Goal: Information Seeking & Learning: Learn about a topic

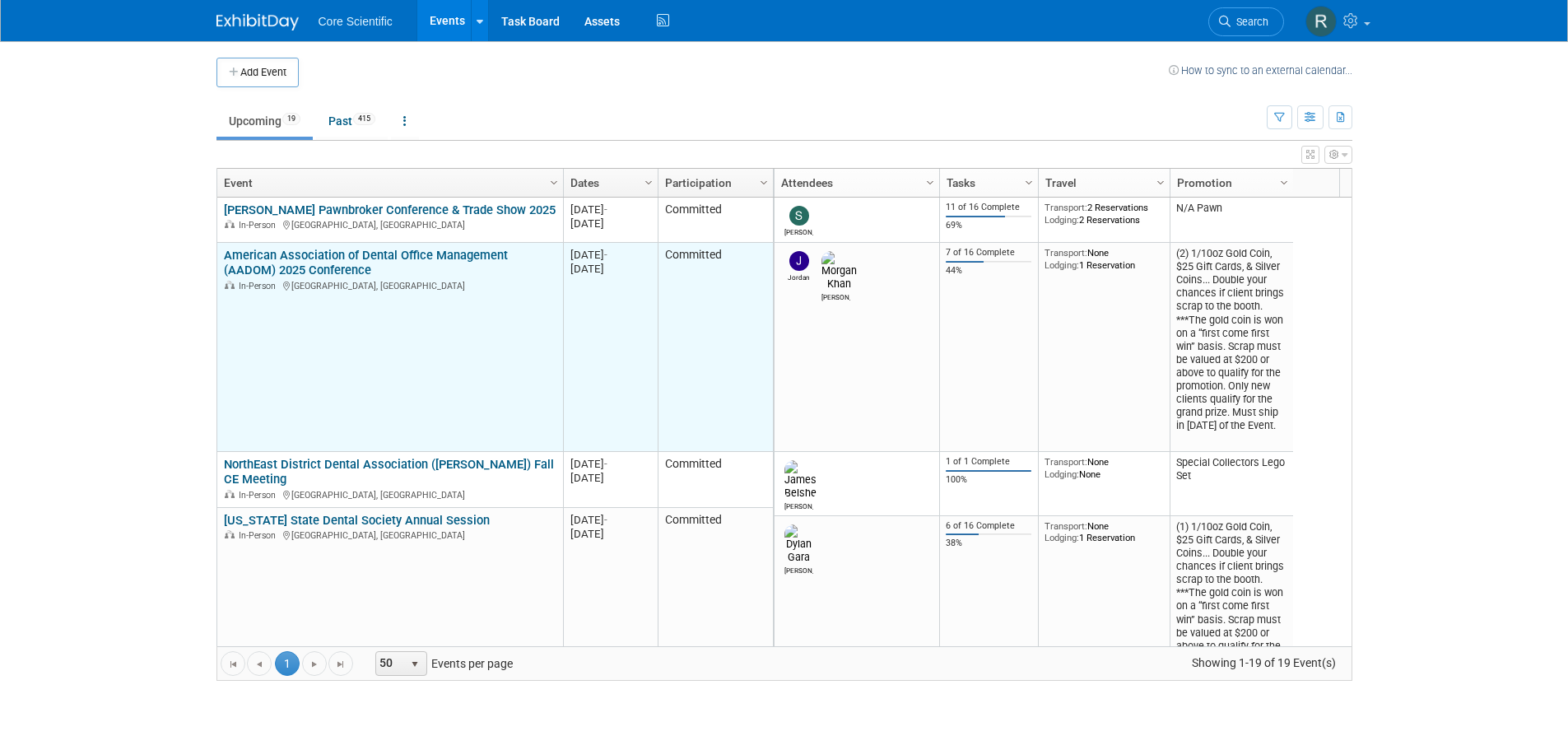
click at [260, 276] on link "American Association of Dental Office Management (AADOM) 2025 Conference" at bounding box center [366, 263] width 284 height 31
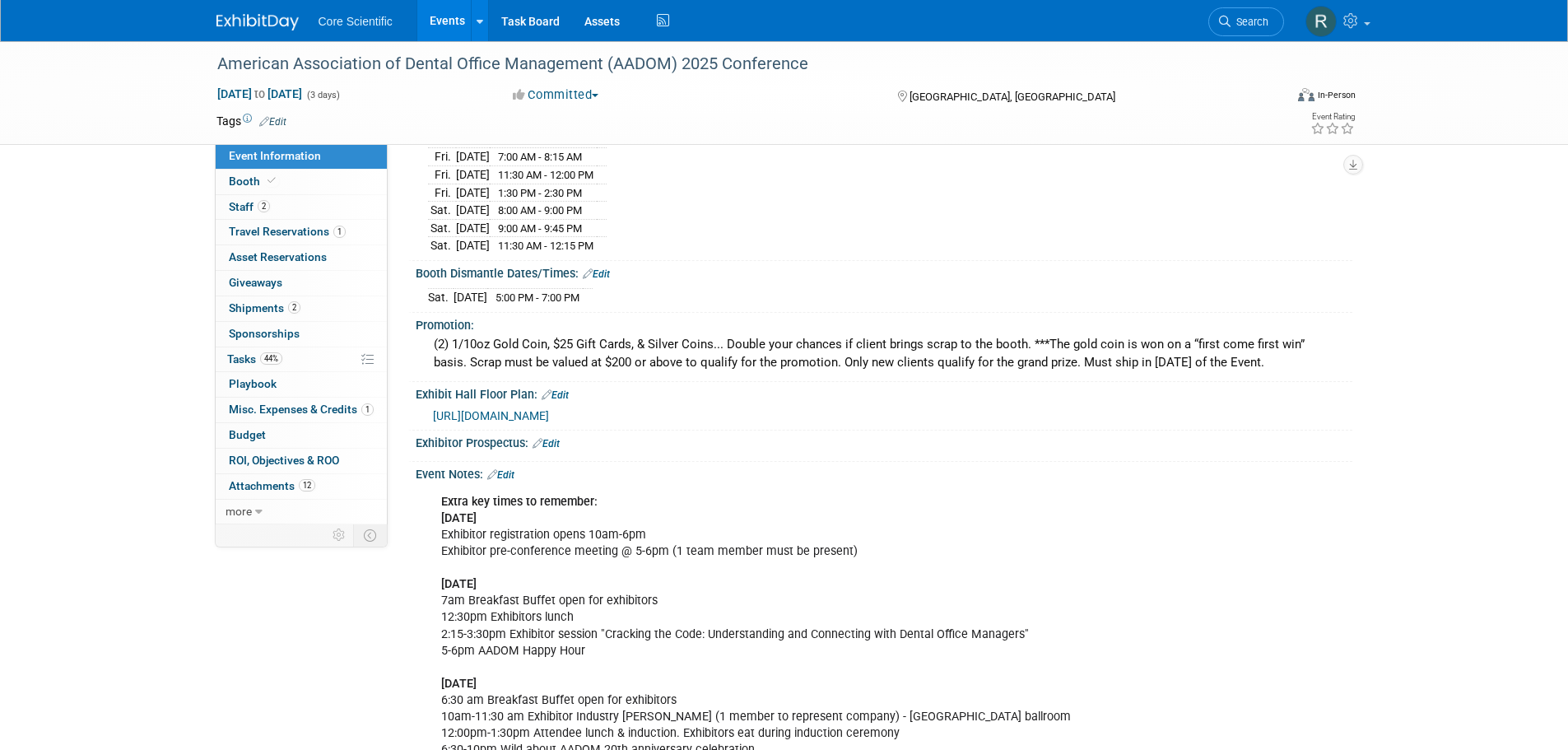
scroll to position [412, 0]
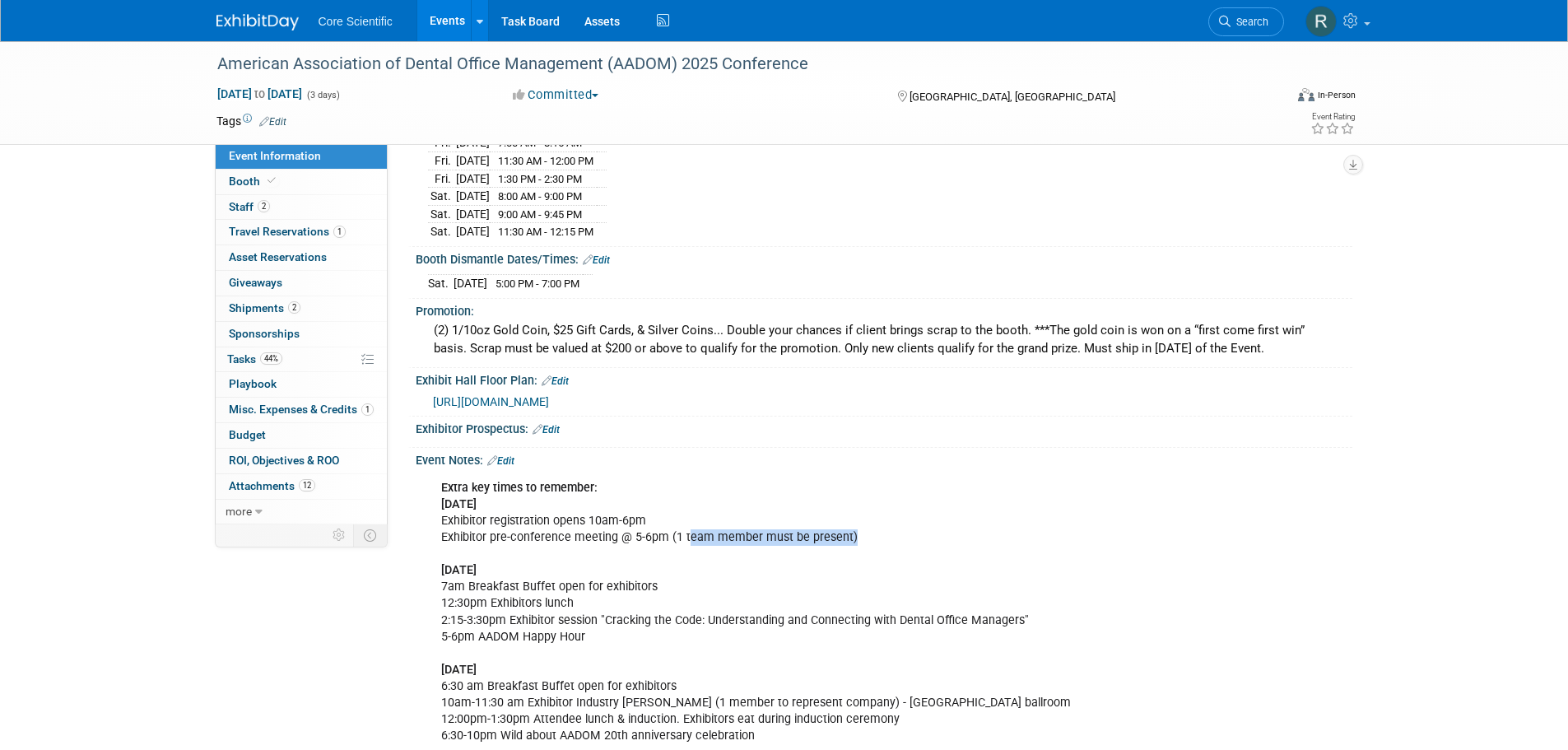
drag, startPoint x: 683, startPoint y: 527, endPoint x: 900, endPoint y: 534, distance: 217.1
click at [900, 534] on div "Extra key times to remember: Wednesday 9/3 Exhibitor registration opens 10am-6p…" at bounding box center [801, 719] width 742 height 496
click at [1012, 554] on div "Extra key times to remember: Wednesday 9/3 Exhibitor registration opens 10am-6p…" at bounding box center [801, 719] width 742 height 496
click at [1024, 537] on div "Extra key times to remember: [DATE] Exhibitor registration opens 10am-6pm Exhib…" at bounding box center [801, 719] width 742 height 496
click at [1008, 518] on div "Extra key times to remember: Wednesday 9/3 Exhibitor registration opens 10am-6p…" at bounding box center [801, 719] width 742 height 496
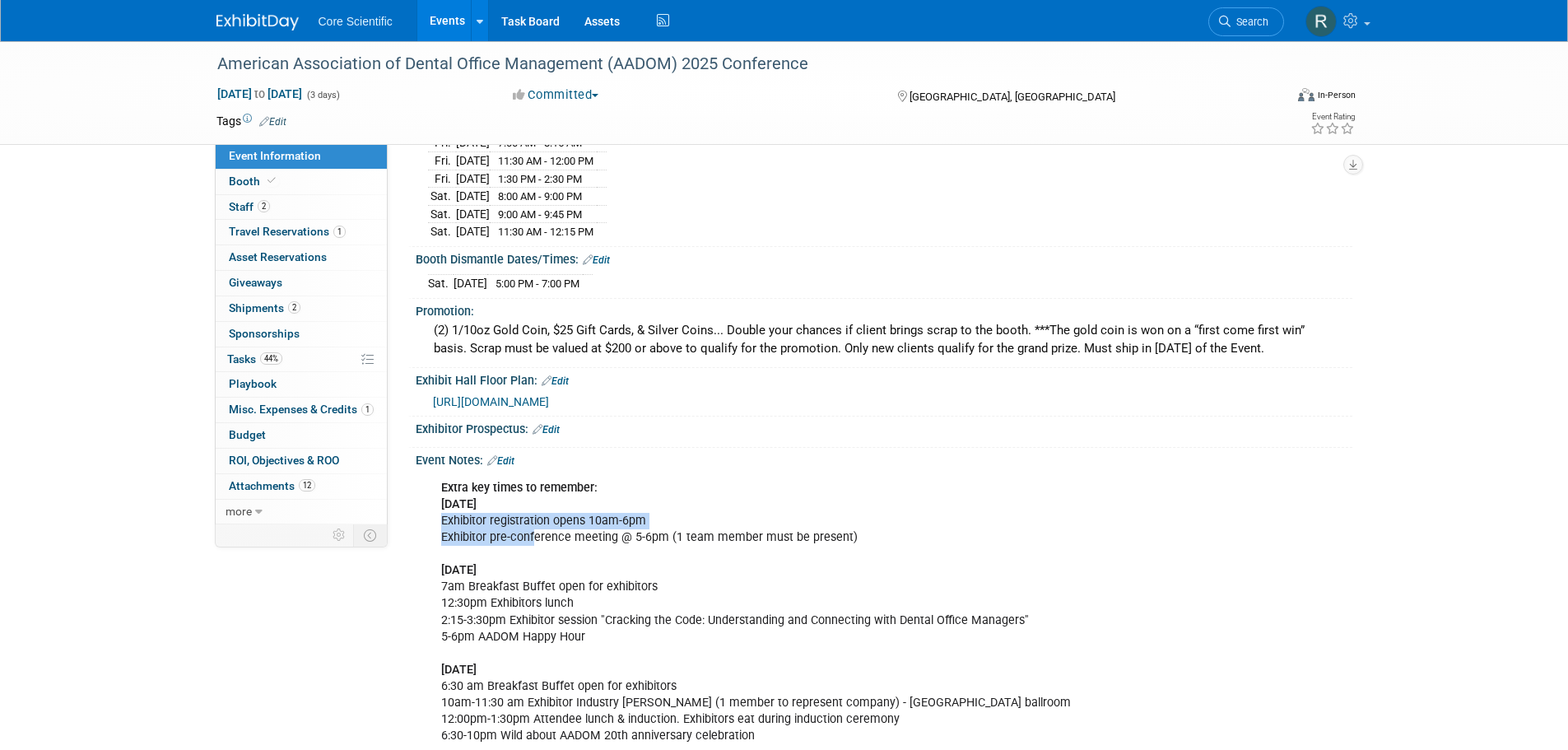
drag, startPoint x: 1008, startPoint y: 518, endPoint x: 534, endPoint y: 536, distance: 474.3
click at [534, 536] on div "Extra key times to remember: Wednesday 9/3 Exhibitor registration opens 10am-6p…" at bounding box center [801, 719] width 742 height 496
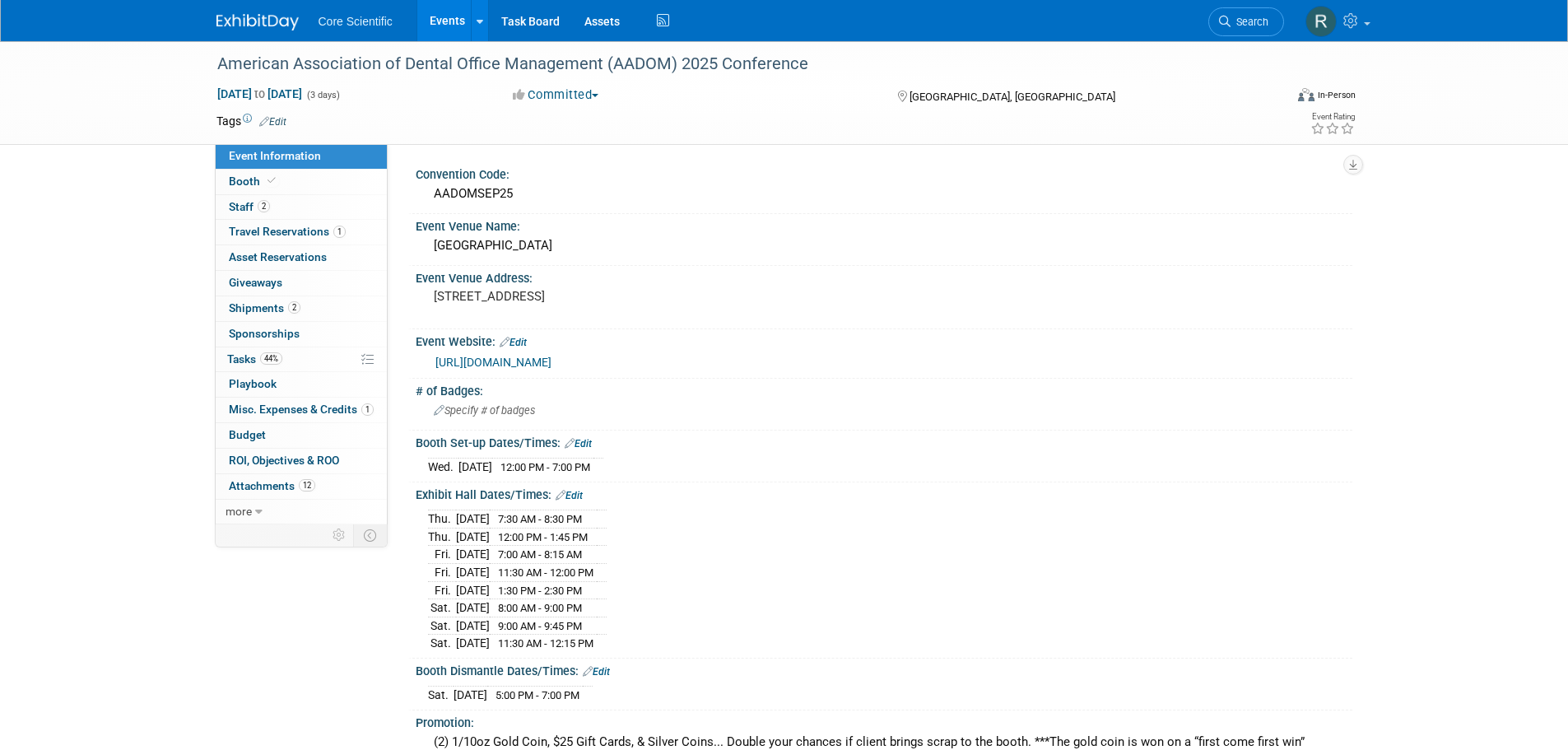
click at [552, 362] on link "https://exhibitor.aadomconference.com/exhibitor-information/" at bounding box center [494, 362] width 116 height 14
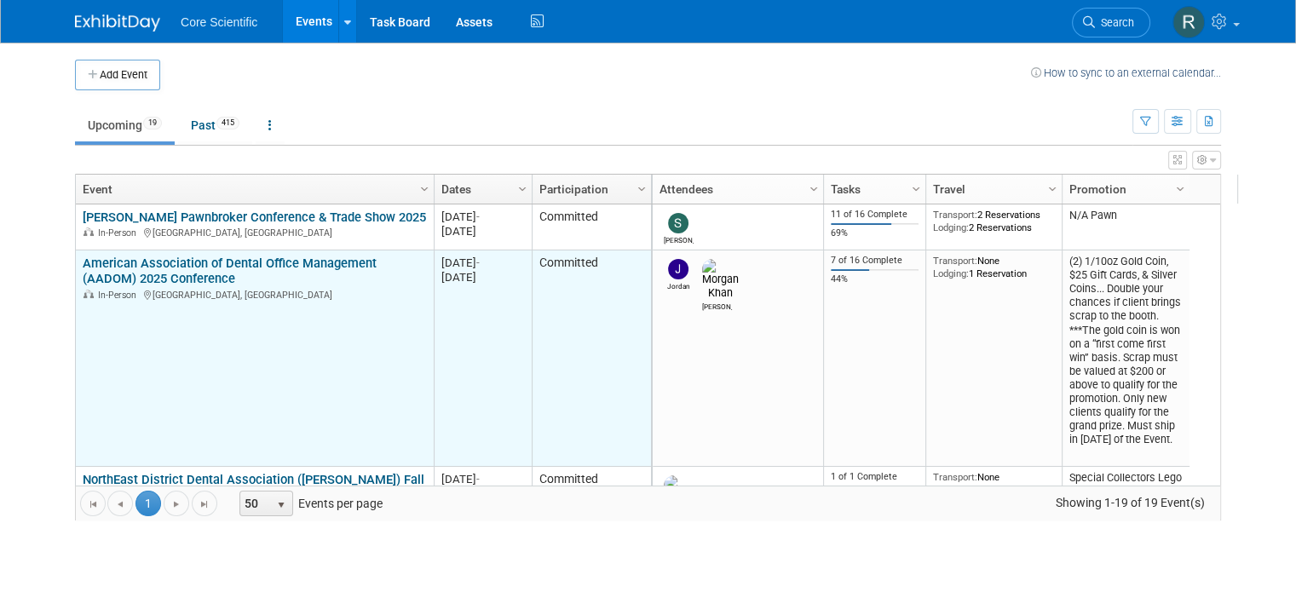
click at [225, 268] on link "American Association of Dental Office Management (AADOM) 2025 Conference" at bounding box center [230, 272] width 294 height 32
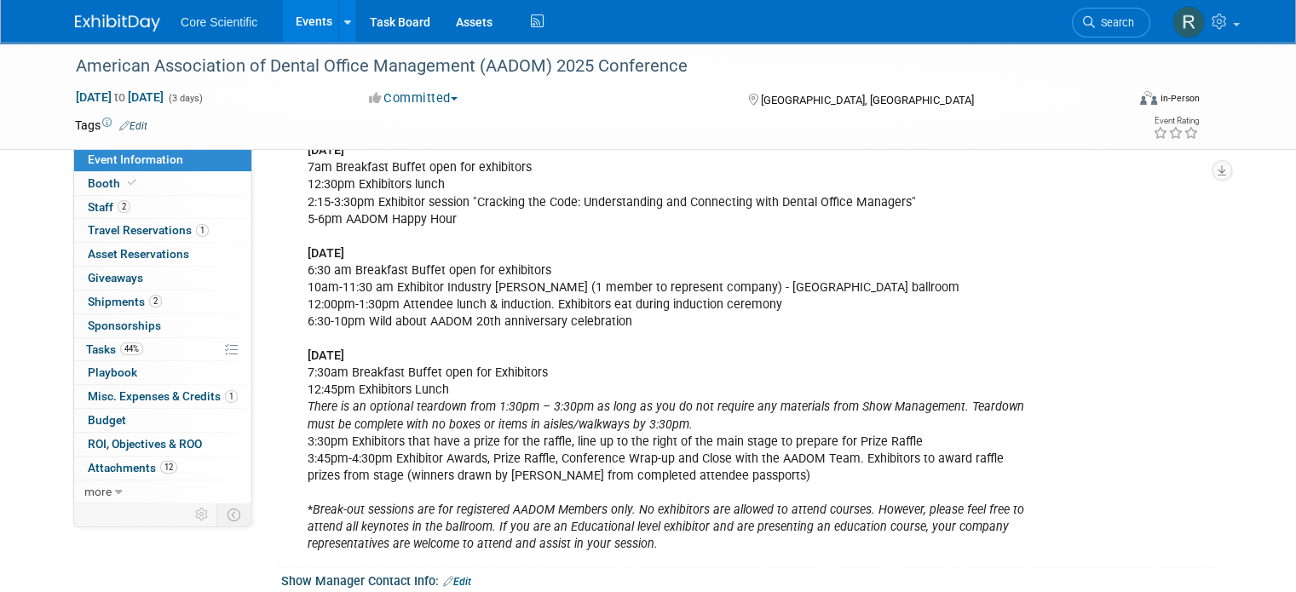
scroll to position [767, 0]
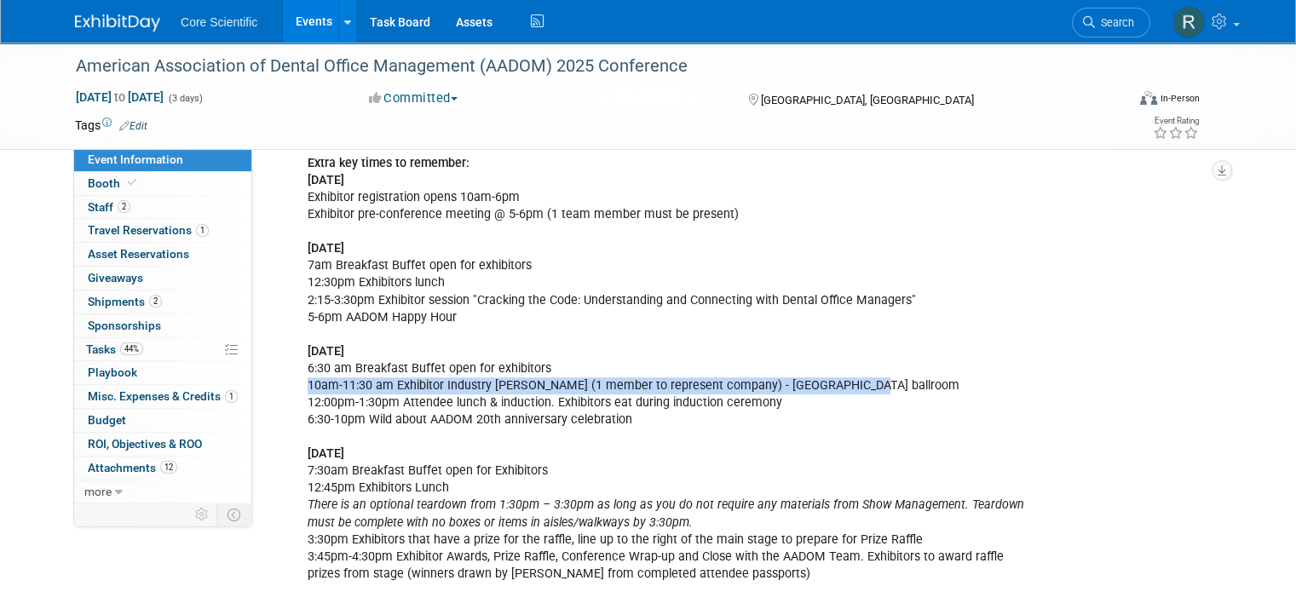
drag, startPoint x: 295, startPoint y: 374, endPoint x: 893, endPoint y: 375, distance: 598.2
click at [893, 375] on div "Extra key times to remember: Wednesday 9/3 Exhibitor registration opens 10am-6p…" at bounding box center [667, 403] width 743 height 513
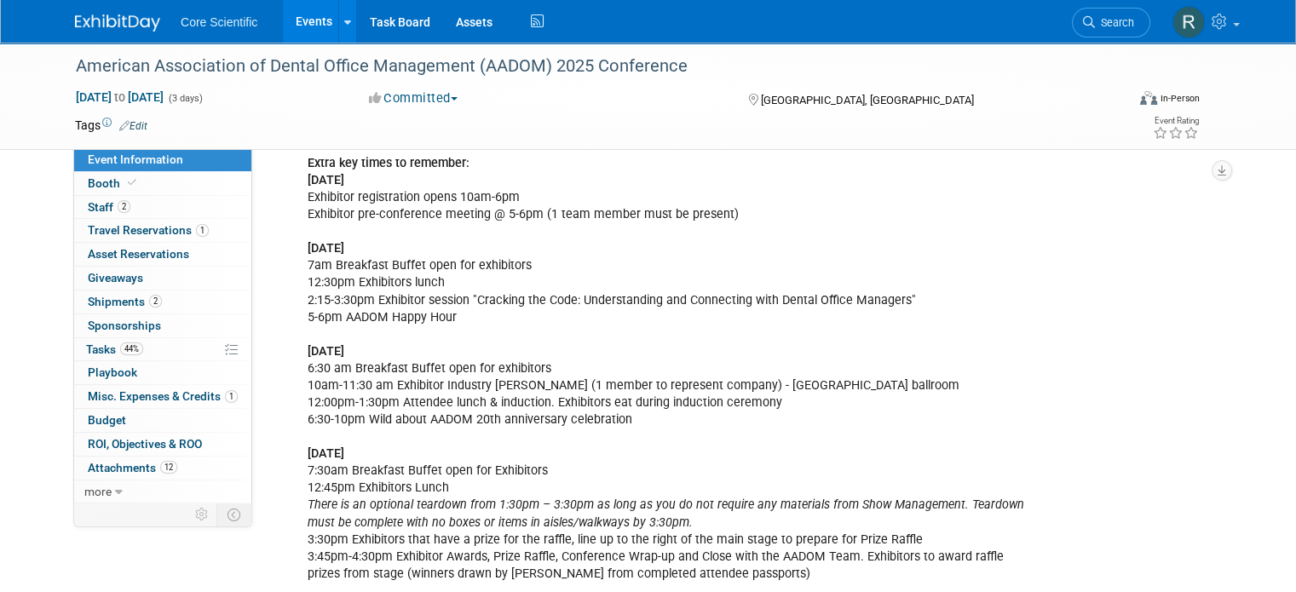
click at [880, 408] on div "Extra key times to remember: Wednesday 9/3 Exhibitor registration opens 10am-6p…" at bounding box center [667, 403] width 743 height 513
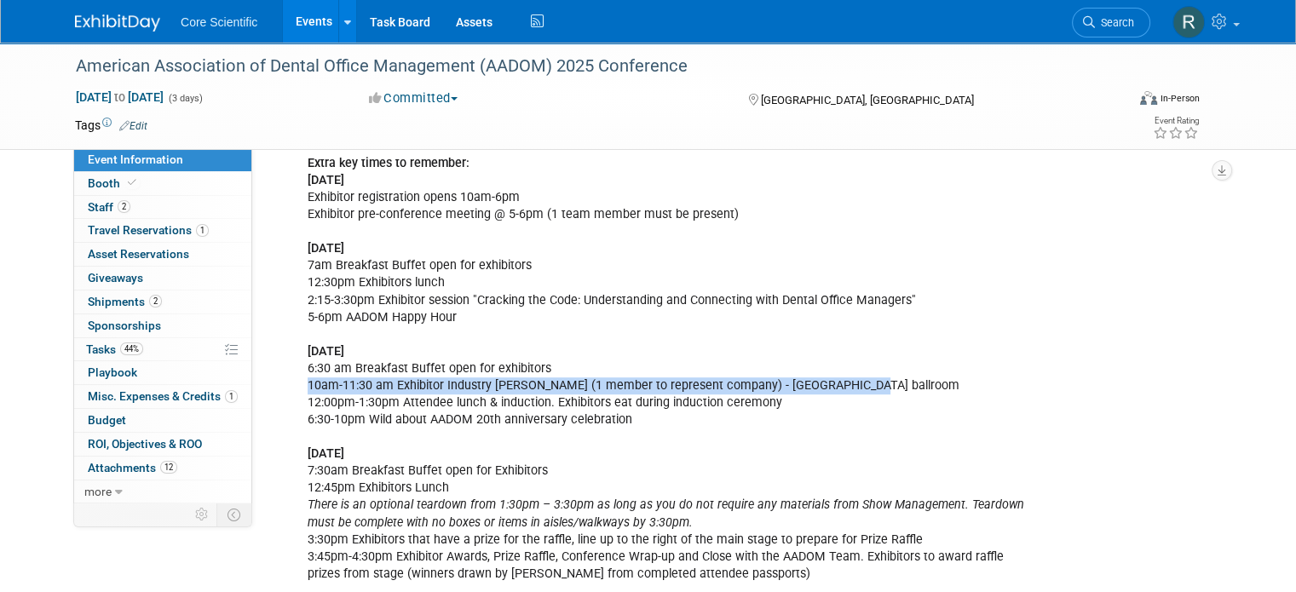
drag, startPoint x: 849, startPoint y: 379, endPoint x: 286, endPoint y: 377, distance: 562.4
click at [296, 377] on div "Extra key times to remember: Wednesday 9/3 Exhibitor registration opens 10am-6p…" at bounding box center [667, 403] width 743 height 513
copy div "10am-11:30 am Exhibitor Industry Summitt (1 member to represent company) - Kili…"
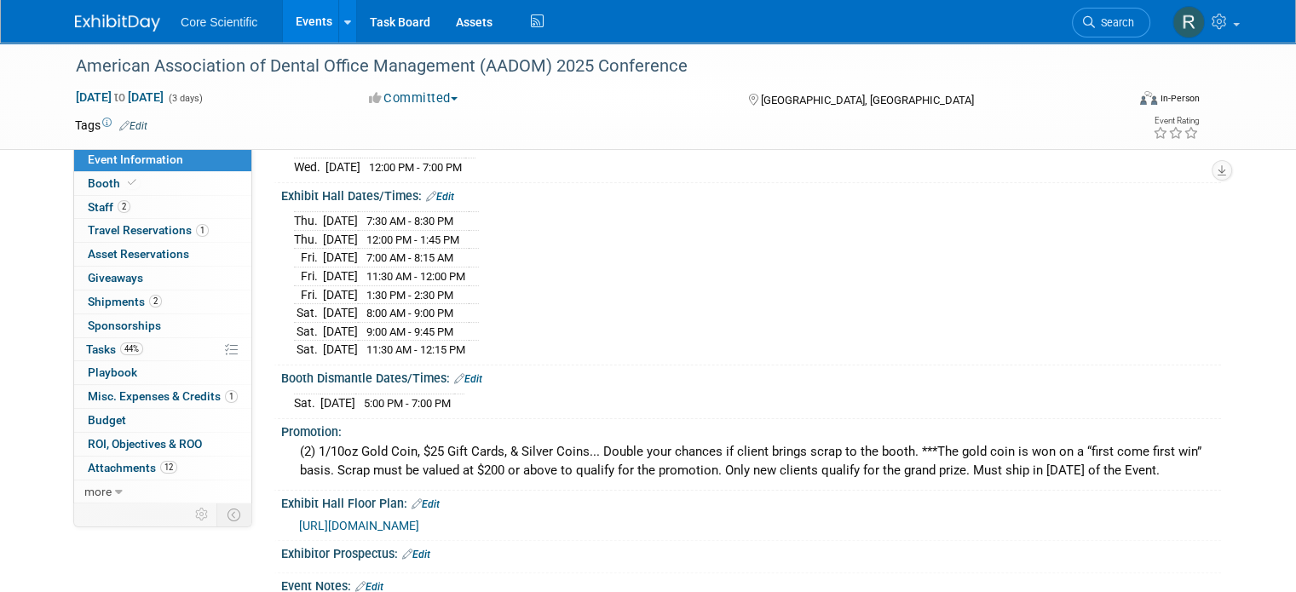
scroll to position [85, 0]
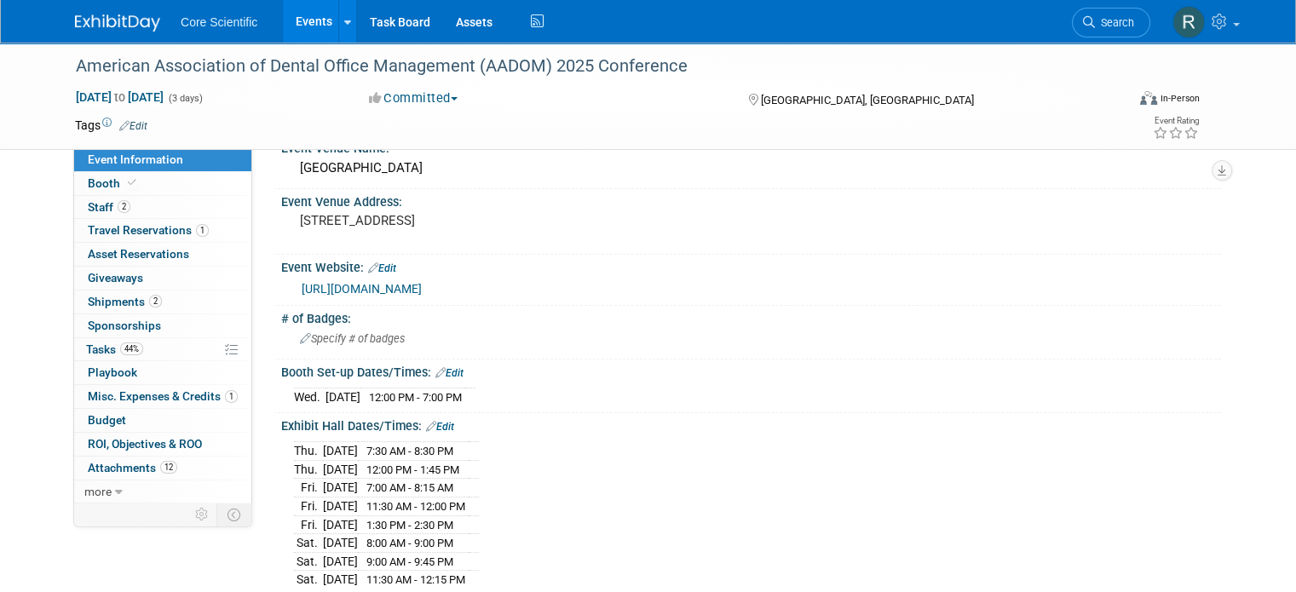
click at [391, 283] on link "https://exhibitor.aadomconference.com/exhibitor-information/" at bounding box center [362, 289] width 120 height 14
click at [1134, 26] on span "Search" at bounding box center [1114, 22] width 39 height 13
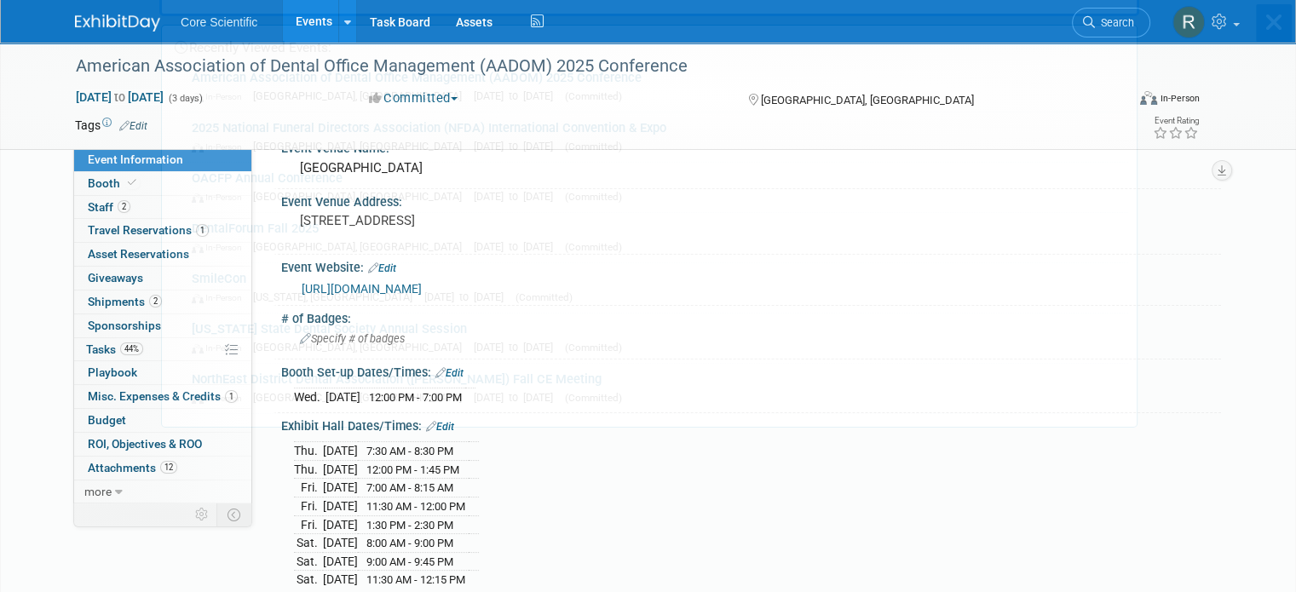
scroll to position [0, 0]
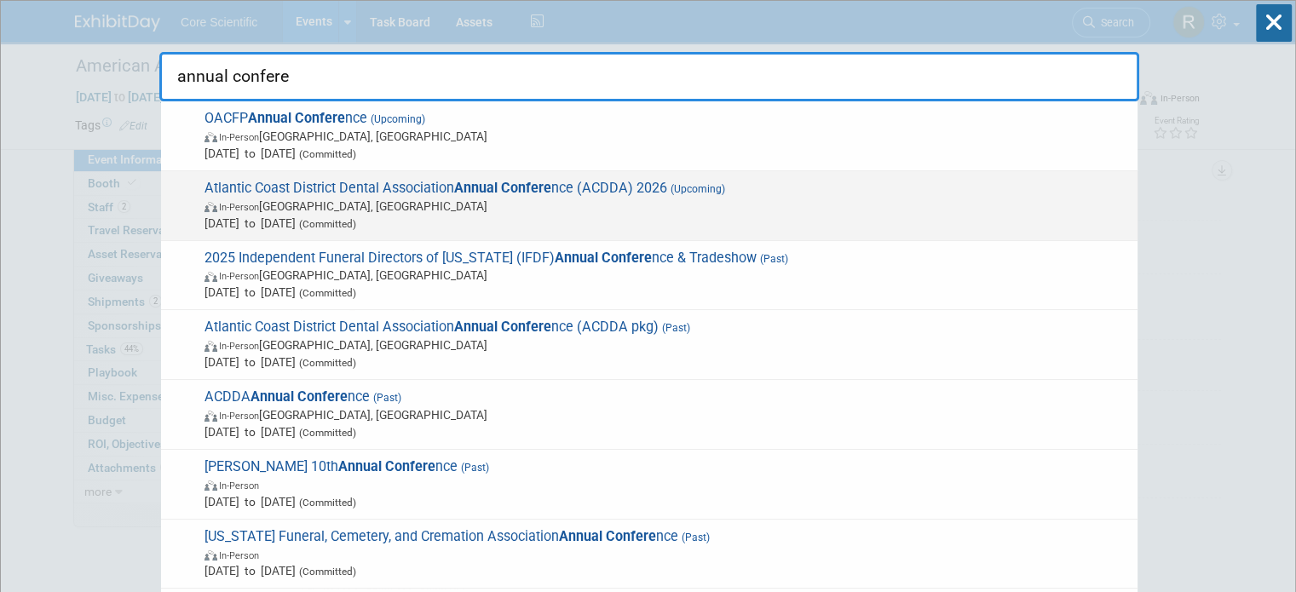
type input "annual confere"
click at [880, 193] on span "Atlantic Coast District Dental Association Annual Confere nce (ACDDA) 2026 (Upc…" at bounding box center [664, 206] width 930 height 52
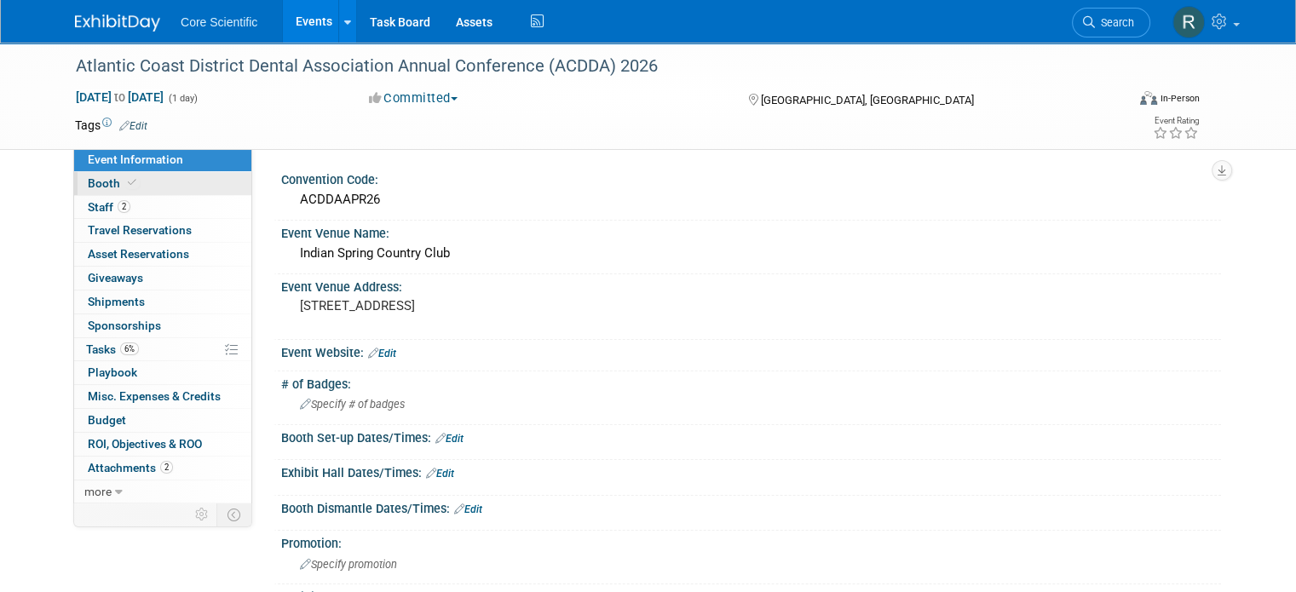
click at [141, 180] on link "Booth" at bounding box center [162, 183] width 177 height 23
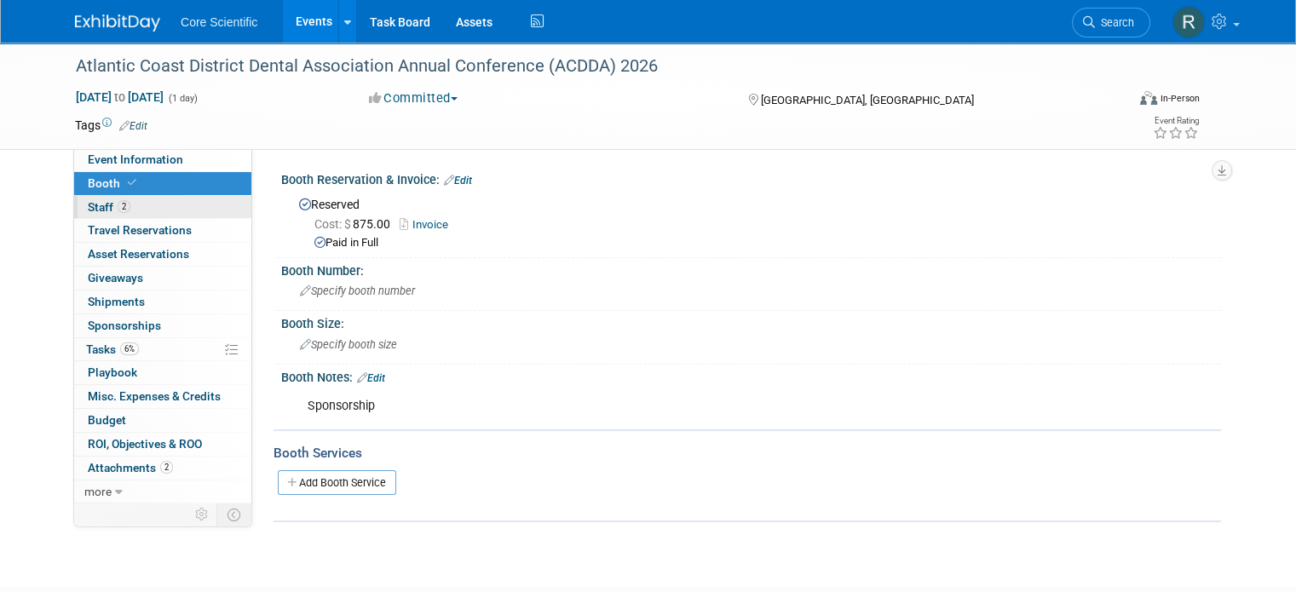
click at [145, 214] on link "2 Staff 2" at bounding box center [162, 207] width 177 height 23
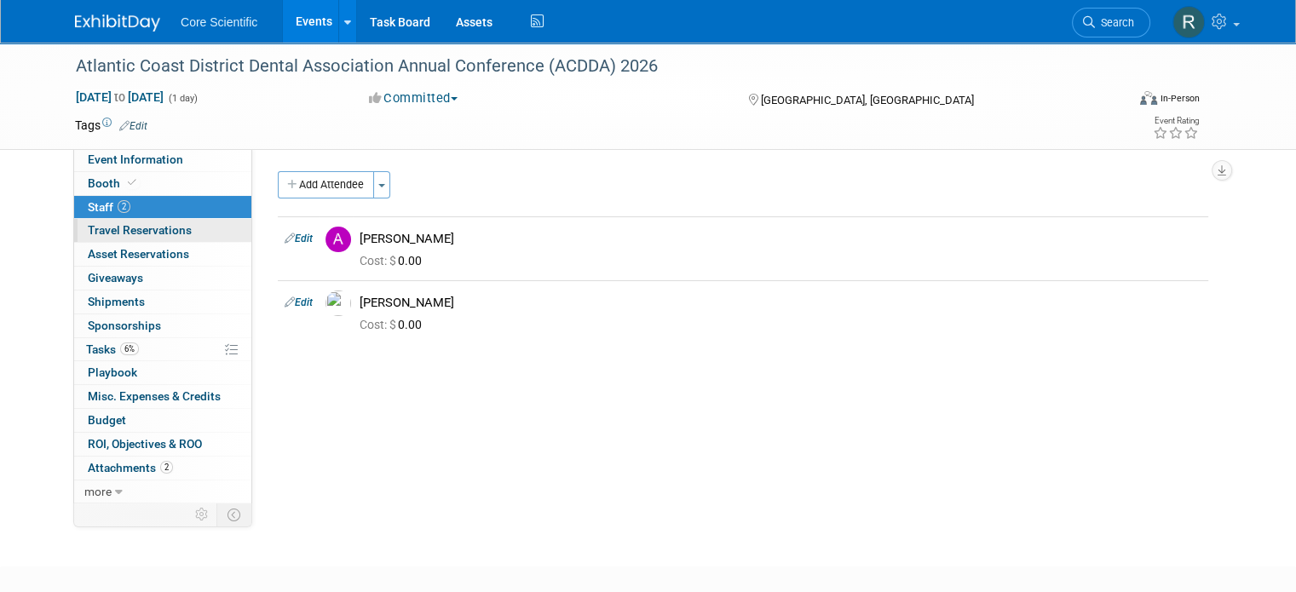
click at [145, 236] on span "Travel Reservations 0" at bounding box center [140, 230] width 104 height 14
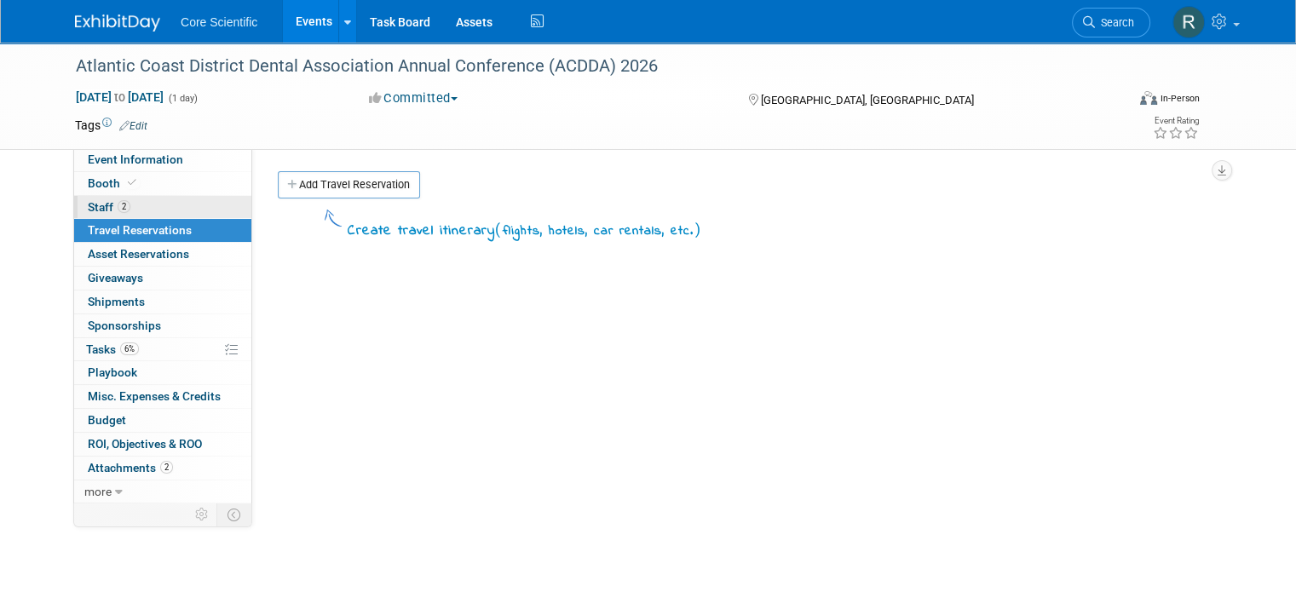
click at [164, 199] on link "2 Staff 2" at bounding box center [162, 207] width 177 height 23
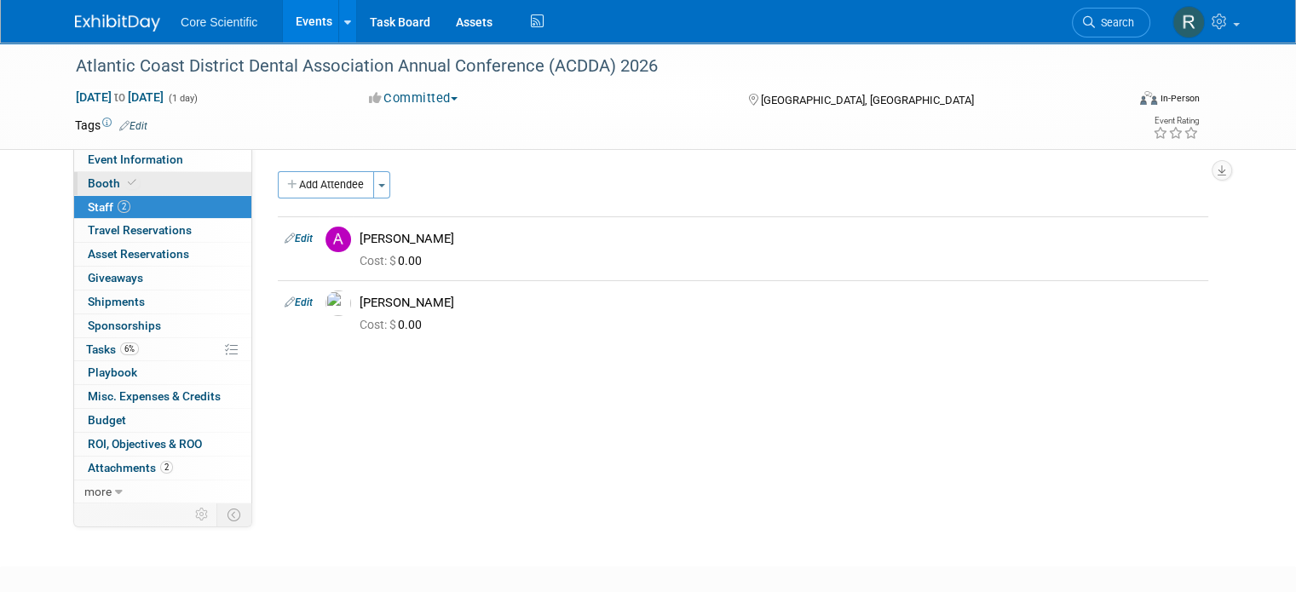
click at [170, 181] on link "Booth" at bounding box center [162, 183] width 177 height 23
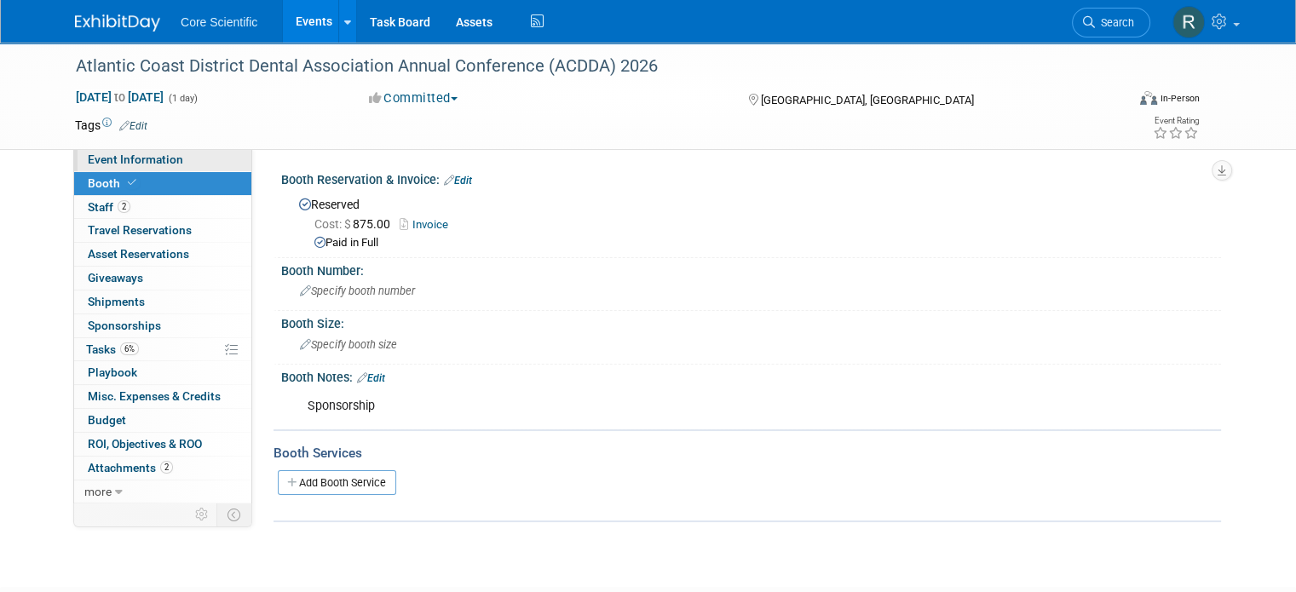
click at [176, 170] on link "Event Information" at bounding box center [162, 159] width 177 height 23
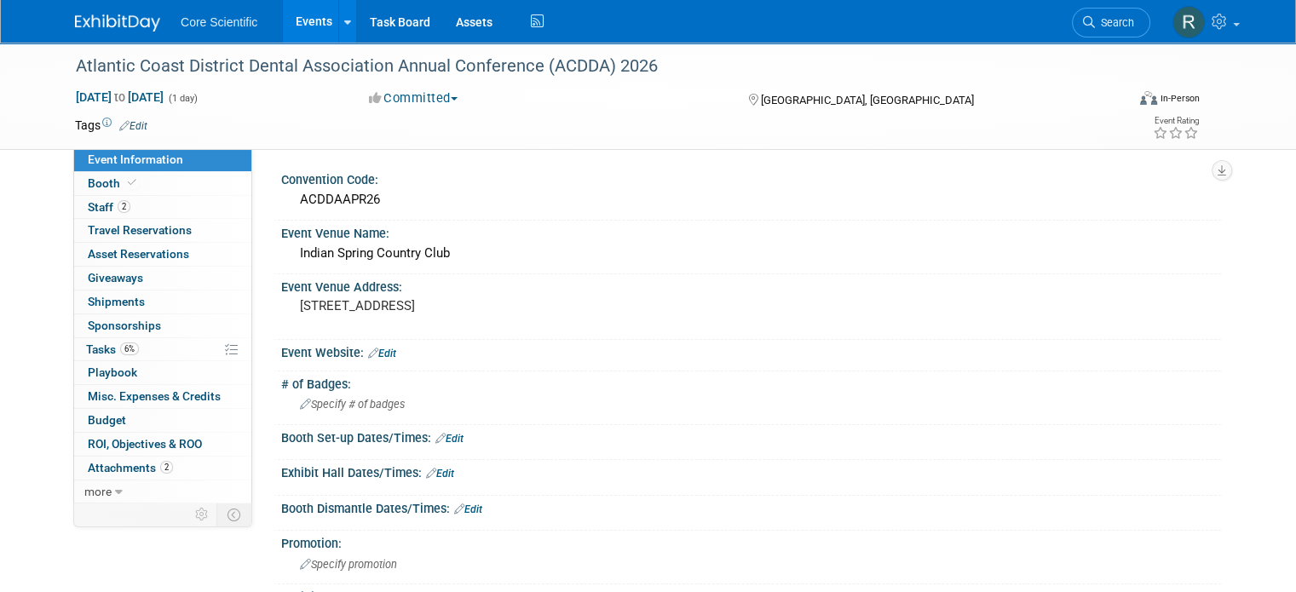
click at [130, 14] on img at bounding box center [117, 22] width 85 height 17
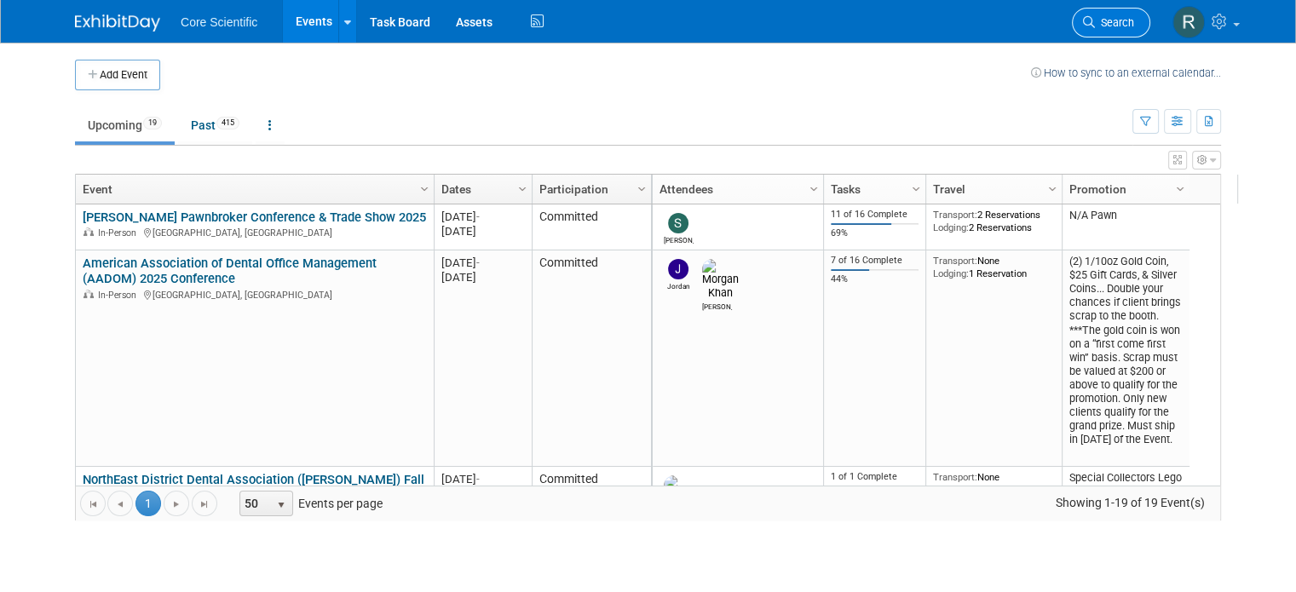
click at [1148, 8] on link "Search" at bounding box center [1111, 23] width 78 height 30
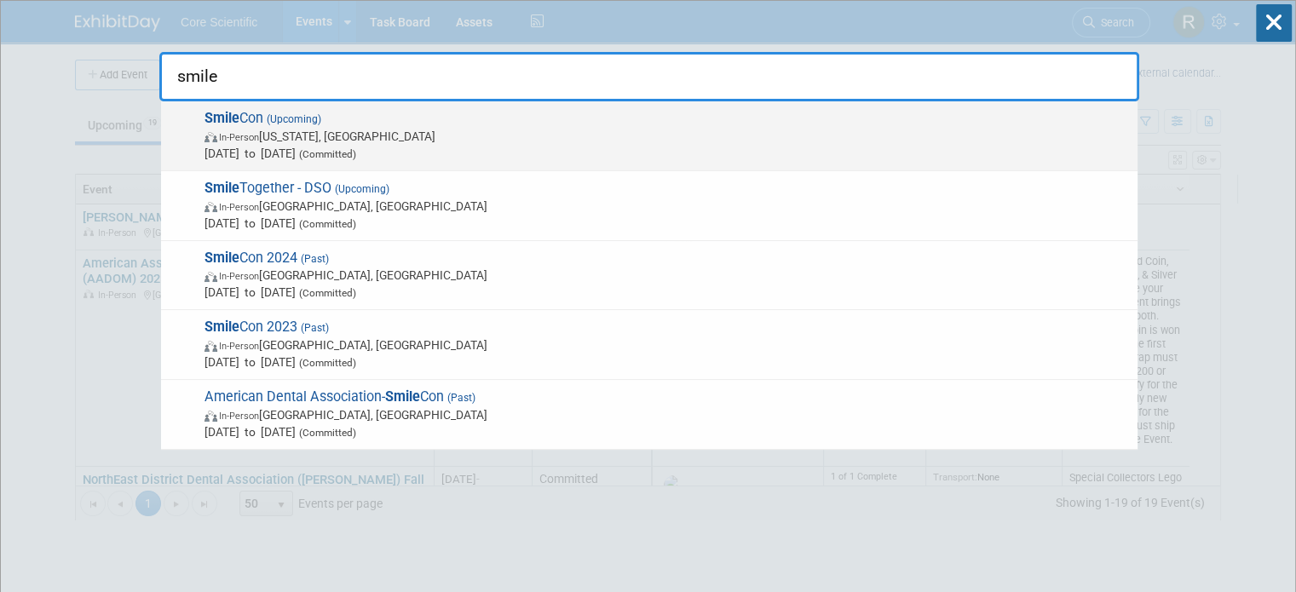
type input "smile"
click at [849, 139] on span "In-Person Washington, DC" at bounding box center [667, 136] width 925 height 17
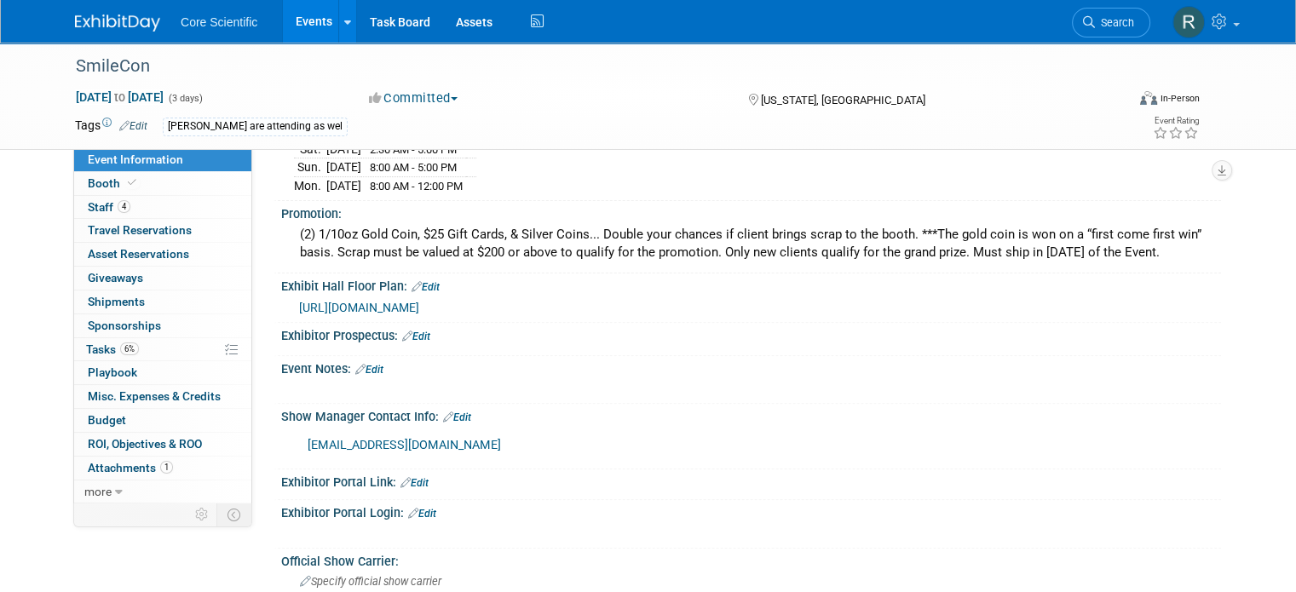
scroll to position [511, 0]
